Goal: Check status: Check status

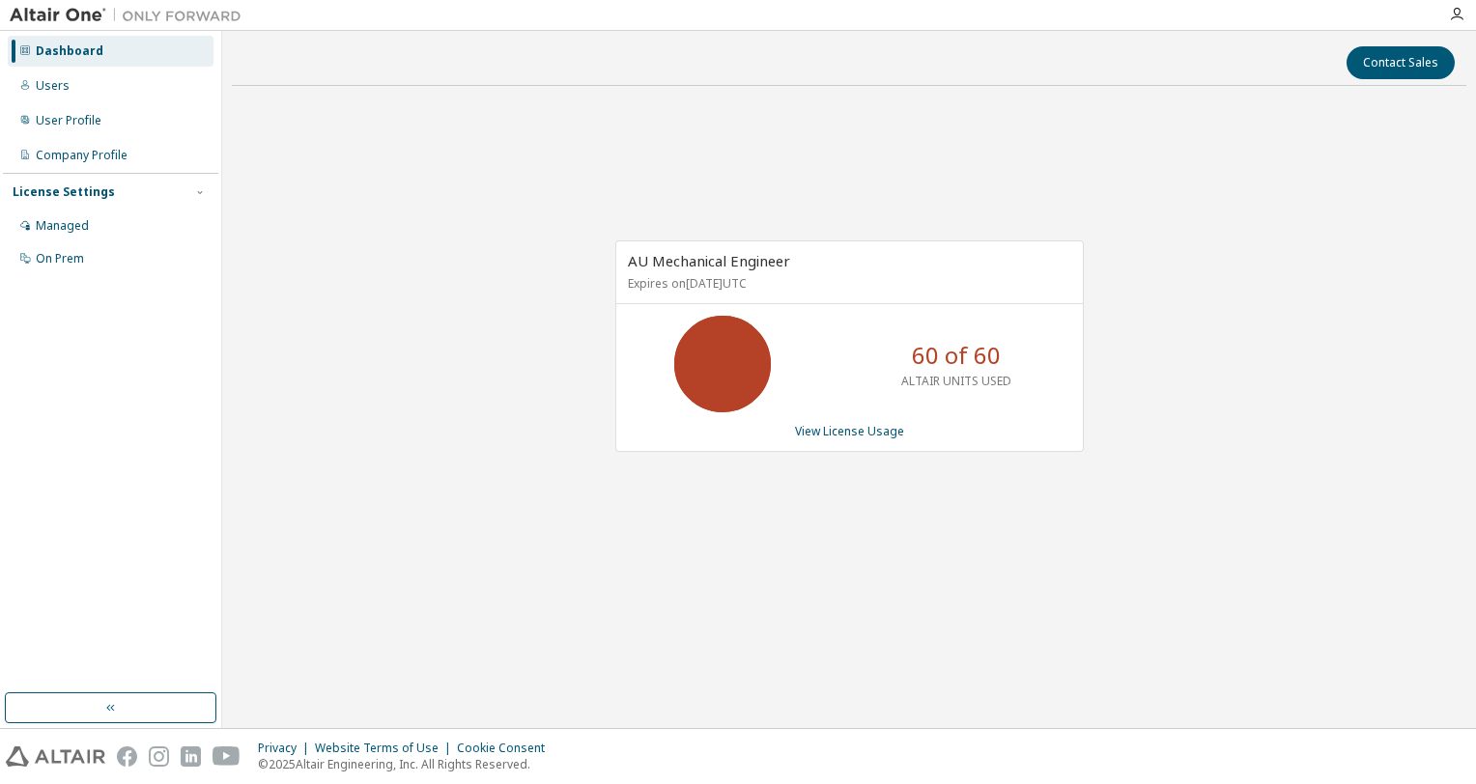
click at [835, 421] on div "AU Mechanical Engineer Expires on [DATE] UTC 60 of 60 ALTAIR UNITS USED View Li…" at bounding box center [849, 346] width 468 height 212
click at [836, 425] on link "View License Usage" at bounding box center [849, 431] width 109 height 16
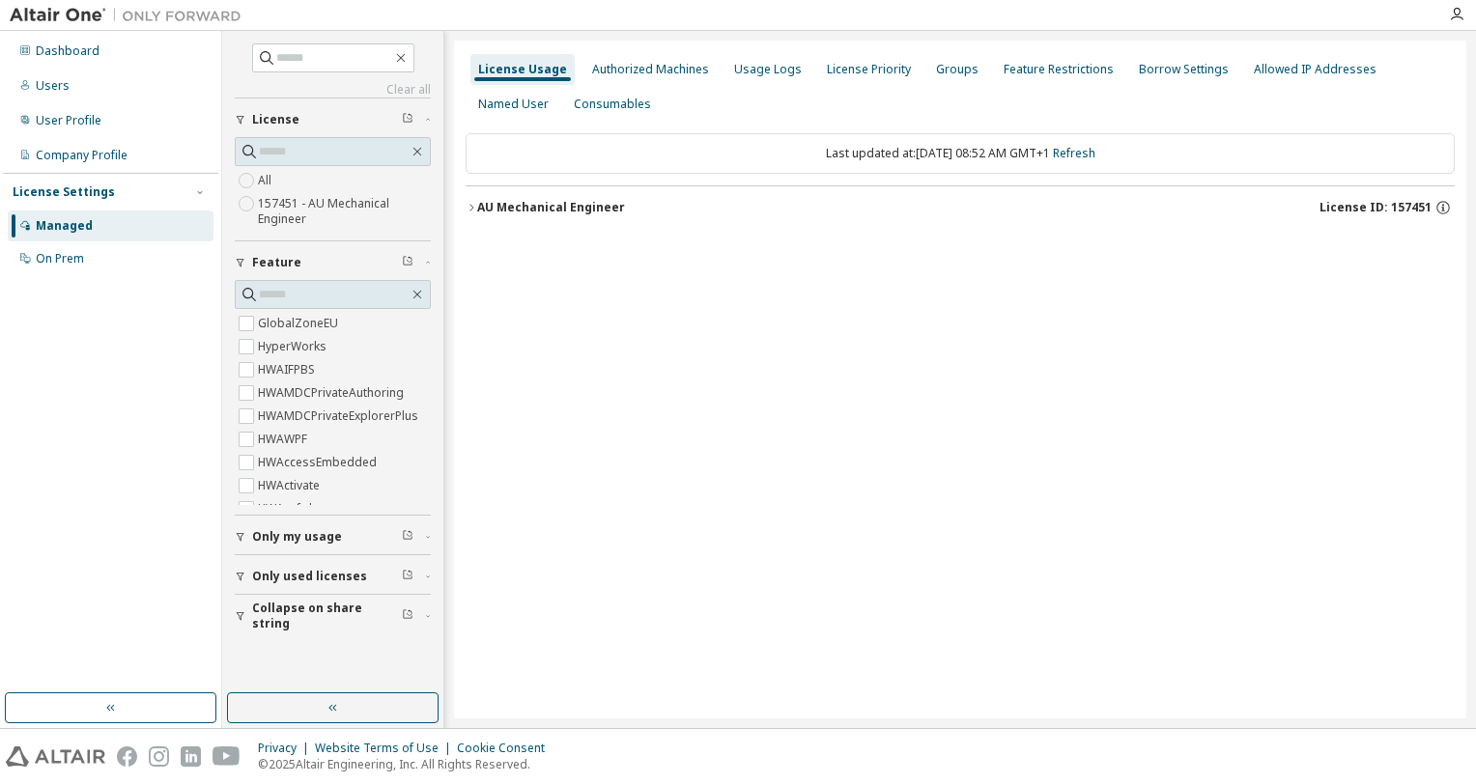
click at [477, 214] on div "AU Mechanical Engineer" at bounding box center [551, 207] width 148 height 15
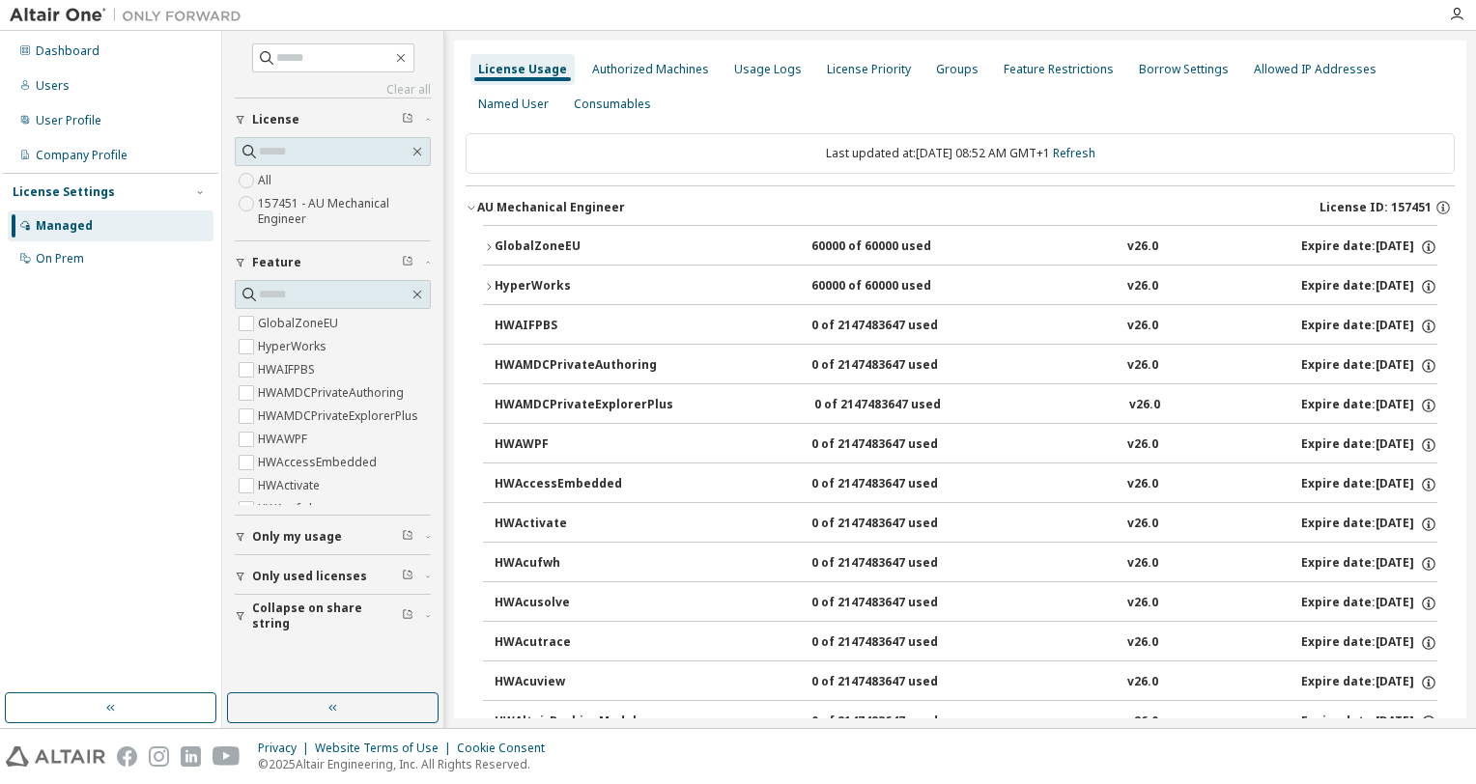
click at [509, 290] on div "HyperWorks" at bounding box center [581, 286] width 174 height 17
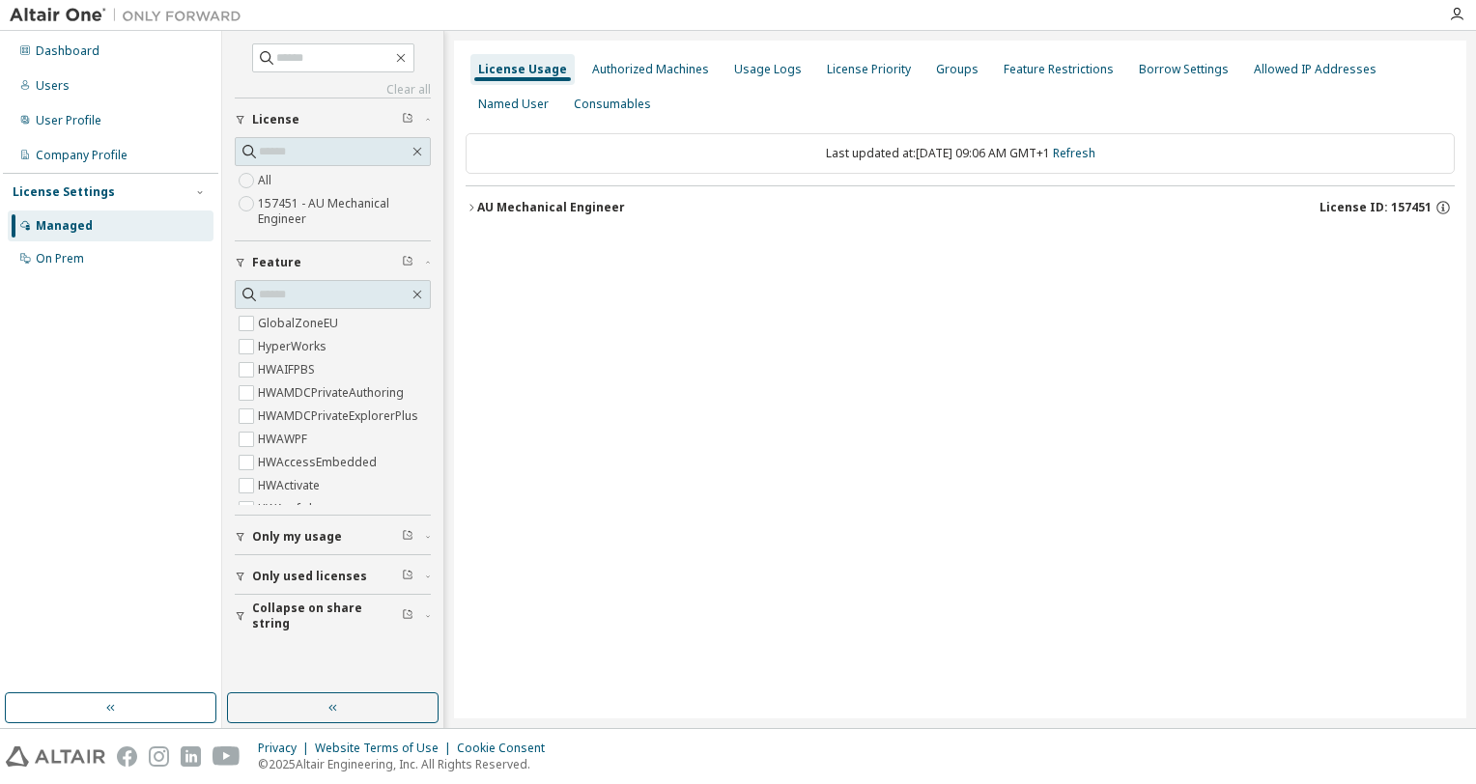
click at [532, 207] on div "AU Mechanical Engineer" at bounding box center [551, 207] width 148 height 15
